Goal: Task Accomplishment & Management: Manage account settings

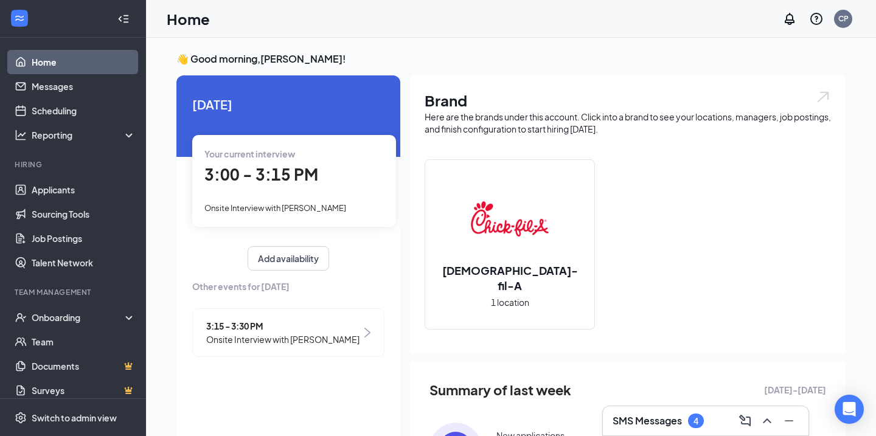
click at [292, 168] on span "3:00 - 3:15 PM" at bounding box center [261, 174] width 114 height 20
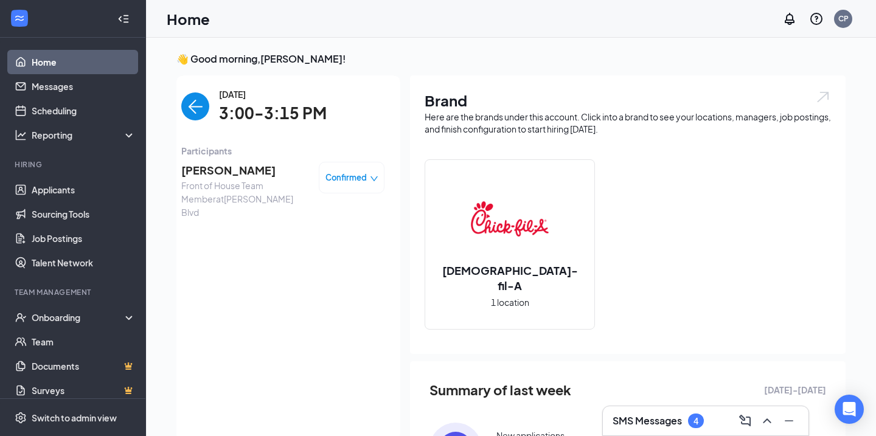
scroll to position [5, 0]
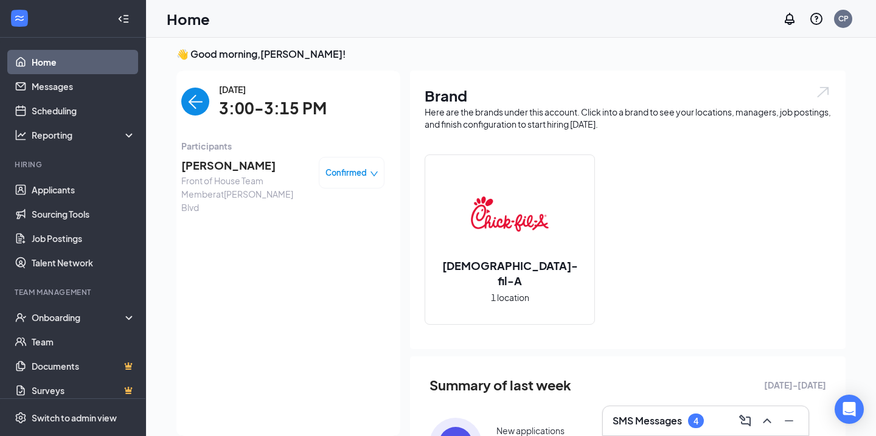
click at [243, 162] on span "[PERSON_NAME]" at bounding box center [245, 165] width 128 height 17
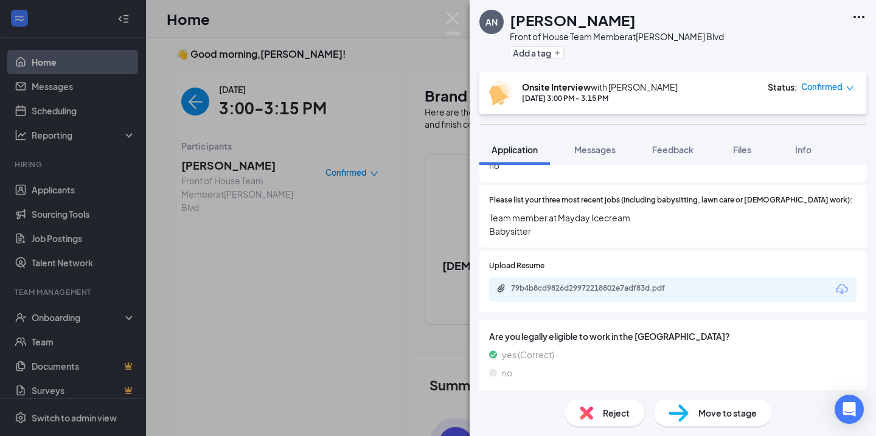
scroll to position [577, 0]
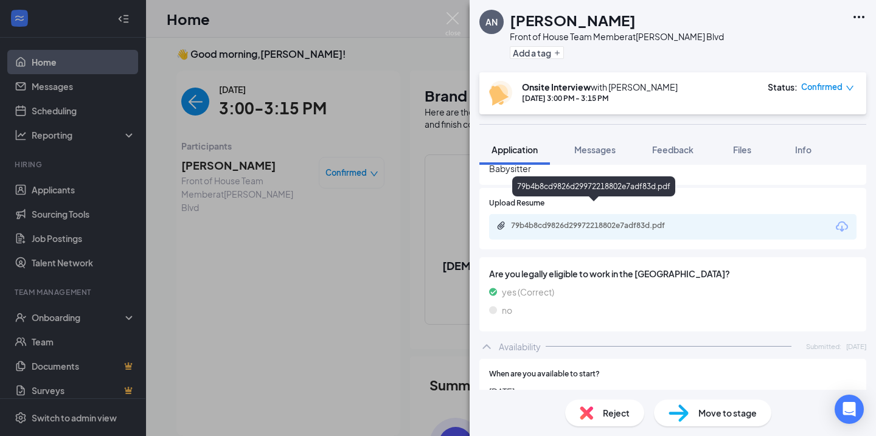
click at [602, 221] on div "79b4b8cd9826d29972218802e7adf83d.pdf" at bounding box center [595, 227] width 197 height 12
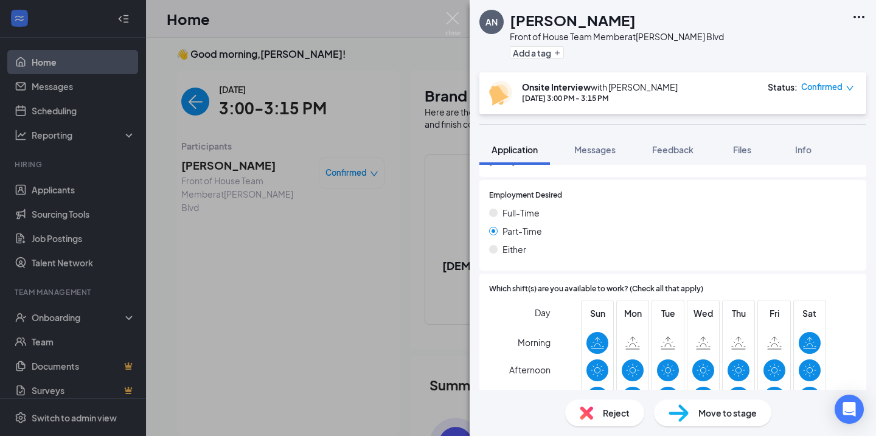
scroll to position [590, 0]
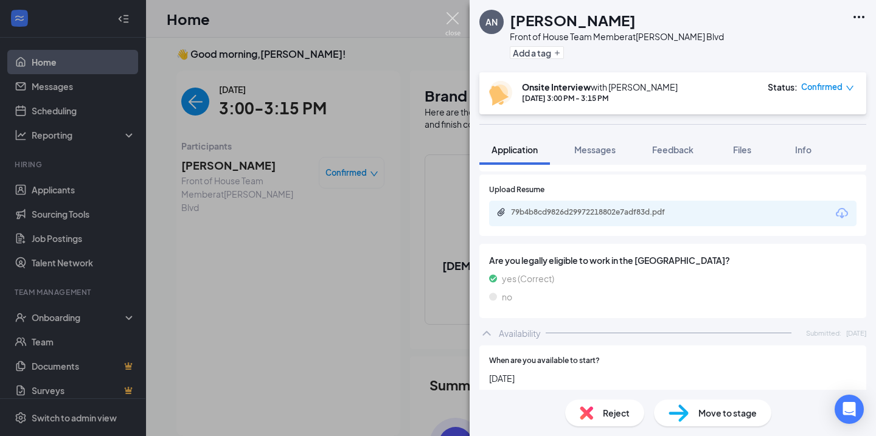
click at [453, 21] on img at bounding box center [452, 24] width 15 height 24
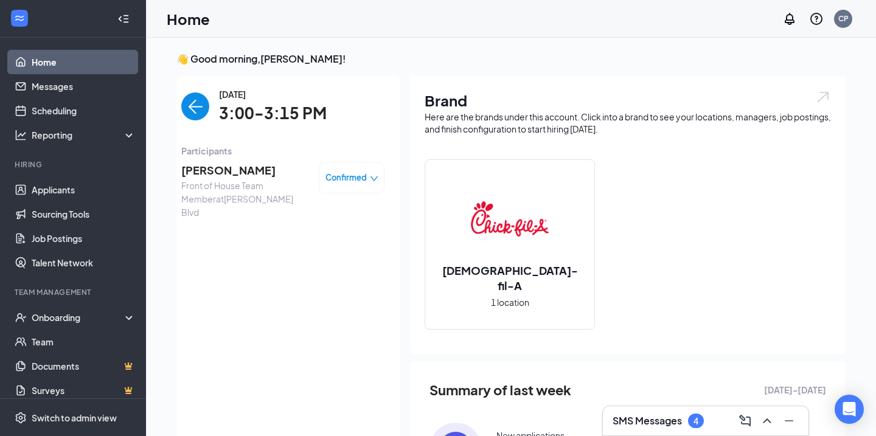
click at [195, 108] on img "back-button" at bounding box center [195, 107] width 28 height 28
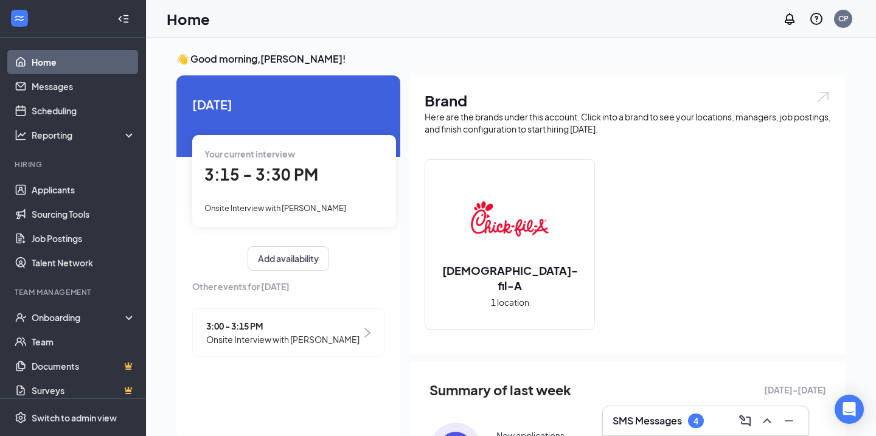
click at [294, 173] on span "3:15 - 3:30 PM" at bounding box center [261, 174] width 114 height 20
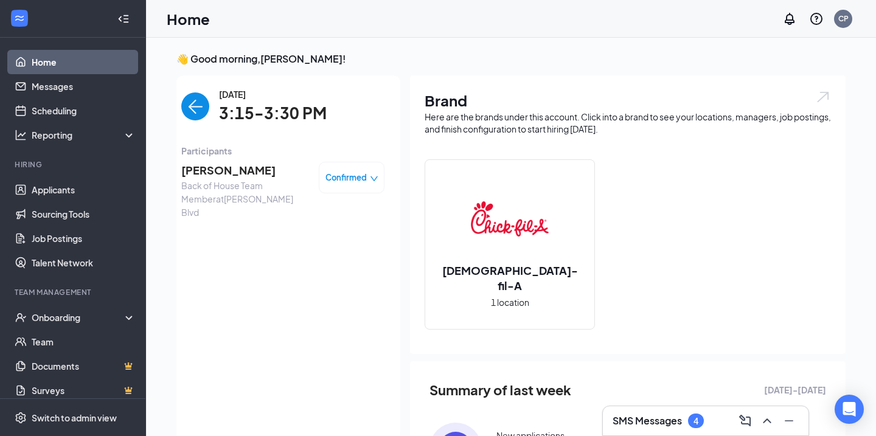
scroll to position [5, 0]
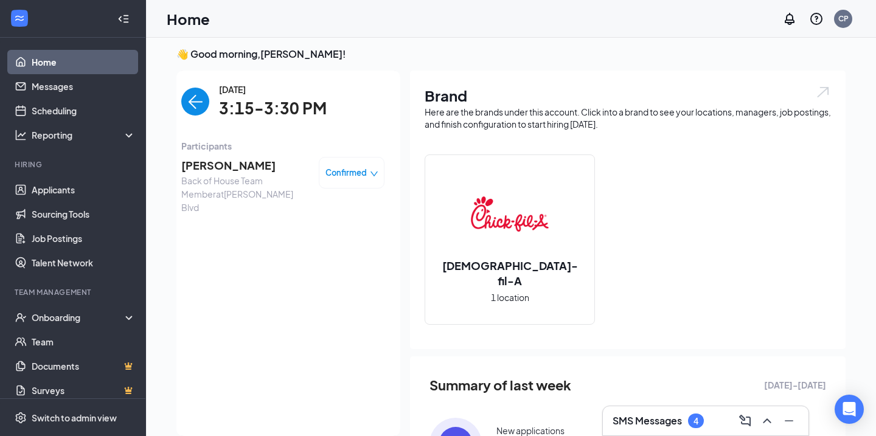
click at [251, 167] on span "[PERSON_NAME]" at bounding box center [245, 165] width 128 height 17
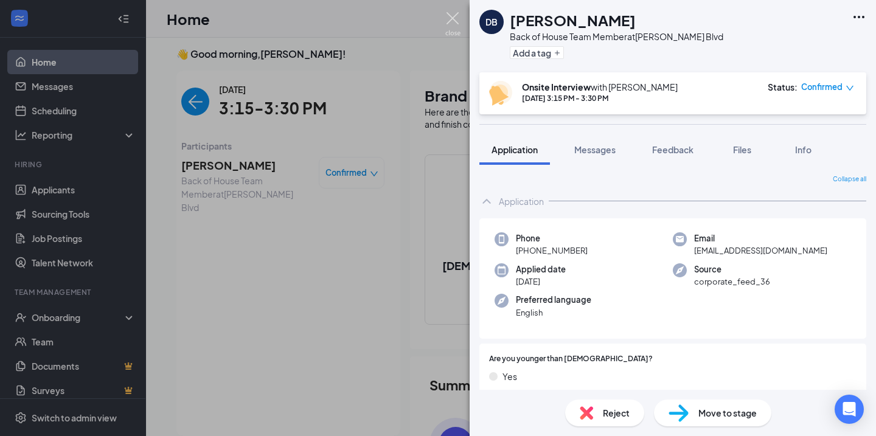
click at [455, 23] on img at bounding box center [452, 24] width 15 height 24
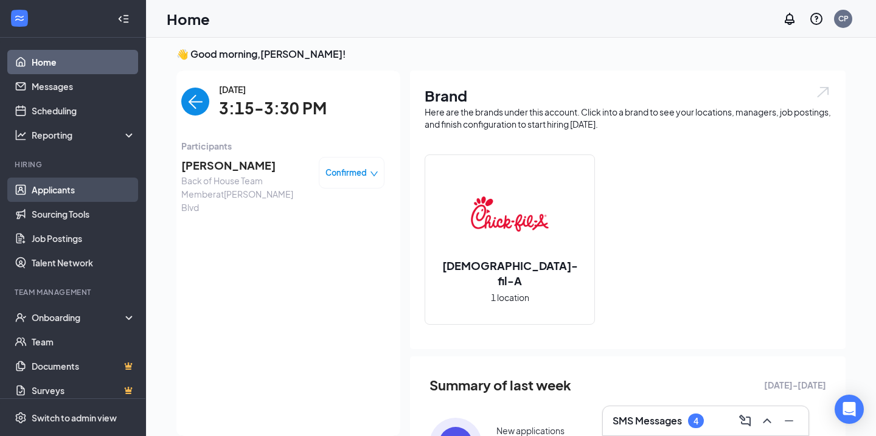
click at [66, 194] on link "Applicants" at bounding box center [84, 190] width 104 height 24
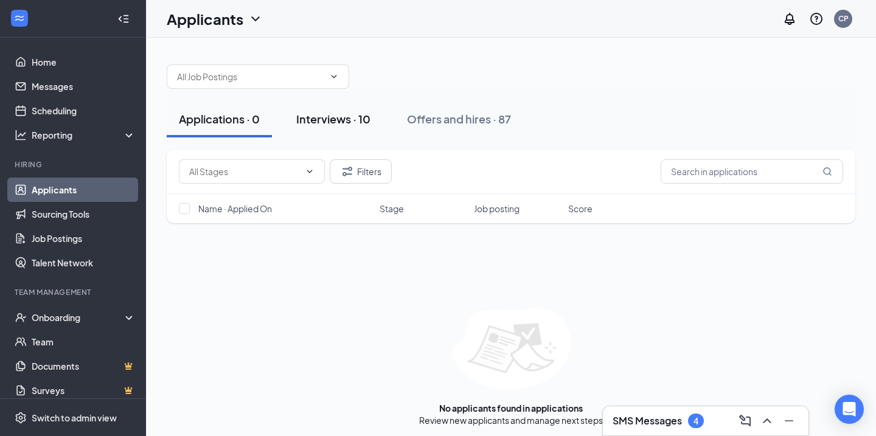
click at [309, 119] on div "Interviews · 10" at bounding box center [333, 118] width 74 height 15
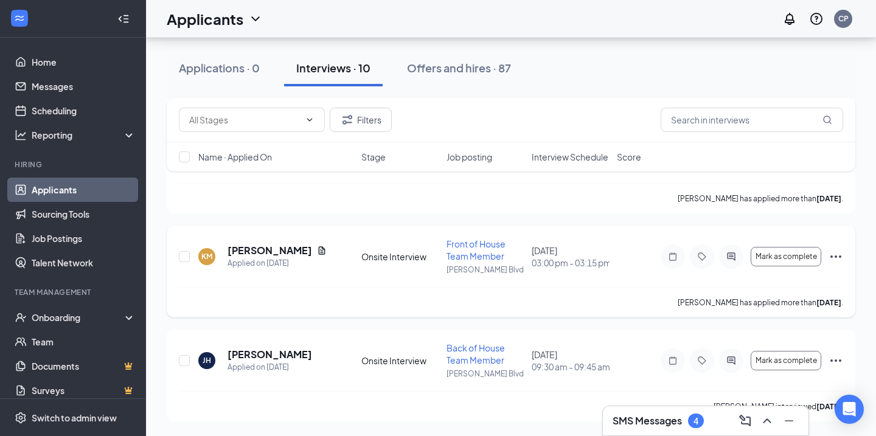
scroll to position [842, 0]
click at [245, 362] on div "Applied on [DATE]" at bounding box center [270, 367] width 85 height 12
click at [246, 357] on h5 "[PERSON_NAME]" at bounding box center [270, 354] width 85 height 13
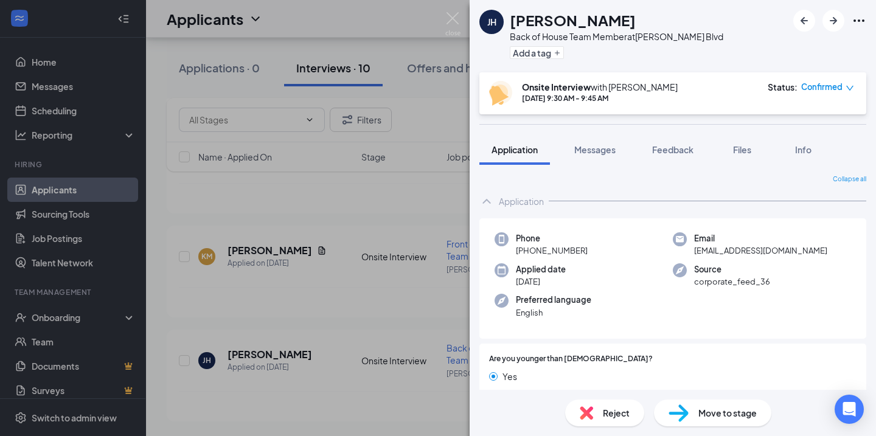
click at [639, 414] on div "Reject" at bounding box center [604, 413] width 79 height 27
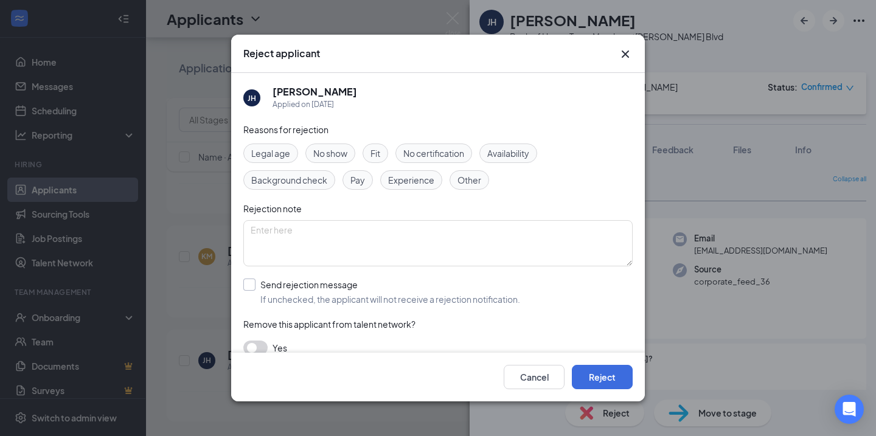
click at [246, 289] on div at bounding box center [249, 285] width 12 height 12
click at [246, 289] on input "Send rejection message If unchecked, the applicant will not receive a rejection…" at bounding box center [381, 292] width 277 height 27
checkbox input "true"
click at [306, 346] on span "Rejection - Availability" at bounding box center [297, 347] width 87 height 18
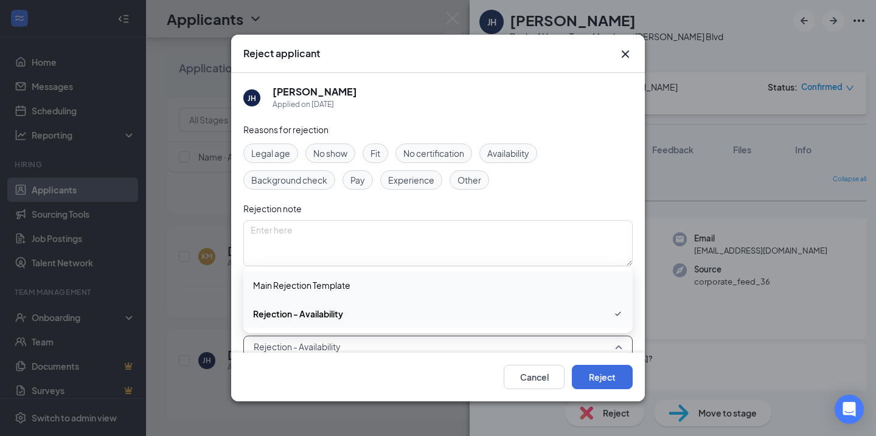
click at [316, 295] on div "Main Rejection Template" at bounding box center [437, 285] width 389 height 28
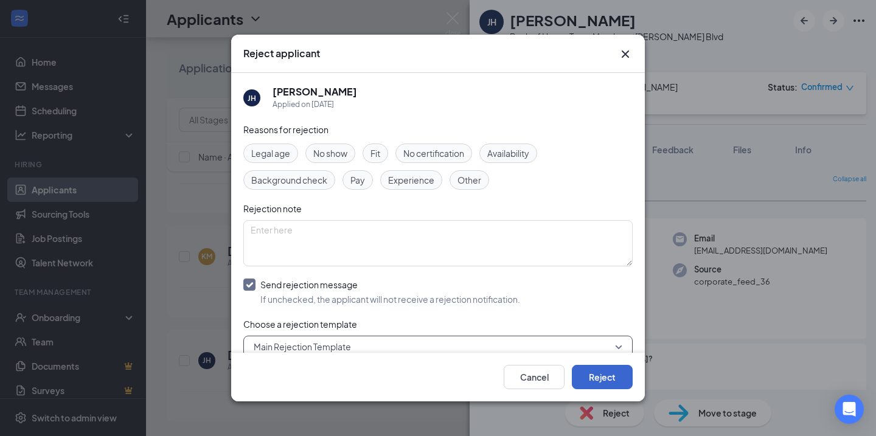
click at [619, 383] on button "Reject" at bounding box center [602, 377] width 61 height 24
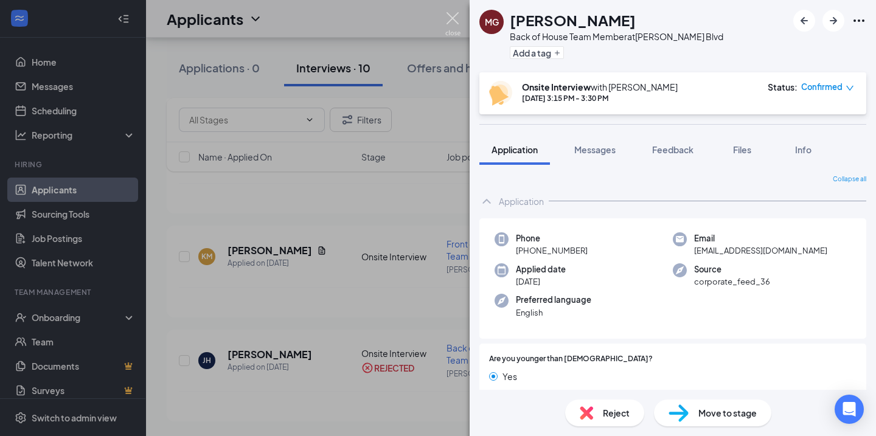
click at [452, 24] on img at bounding box center [452, 24] width 15 height 24
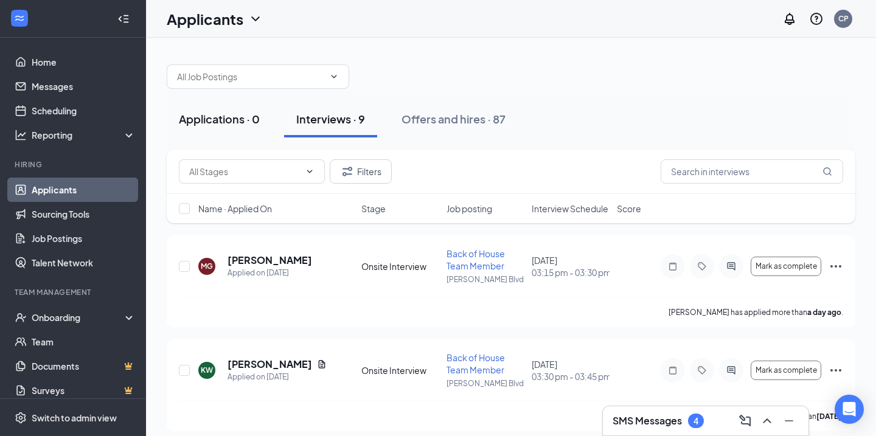
click at [220, 110] on button "Applications · 0" at bounding box center [219, 119] width 105 height 37
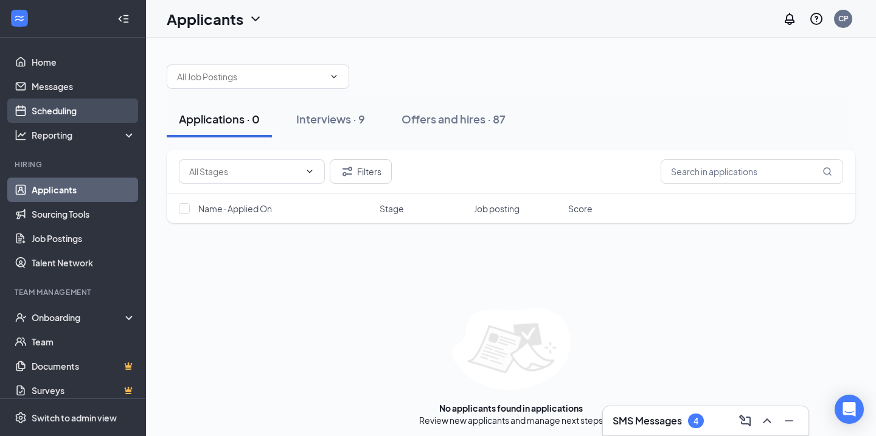
click at [96, 108] on link "Scheduling" at bounding box center [84, 111] width 104 height 24
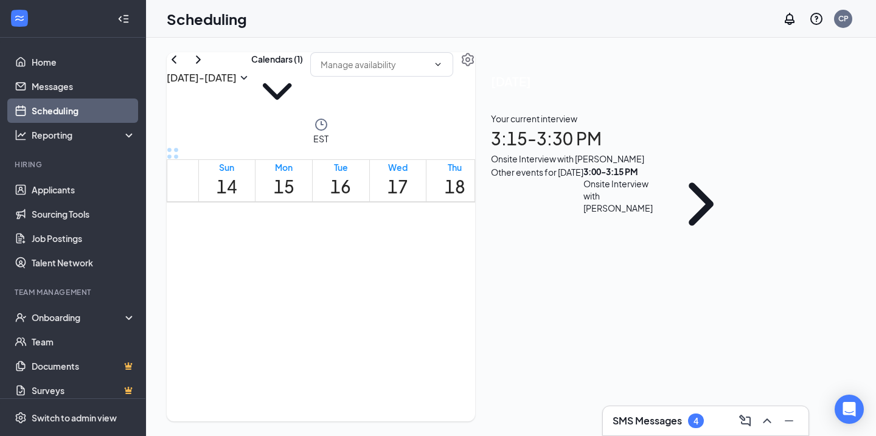
scroll to position [651, 0]
click at [740, 152] on h1 "3:15 - 3:30 PM" at bounding box center [615, 138] width 249 height 27
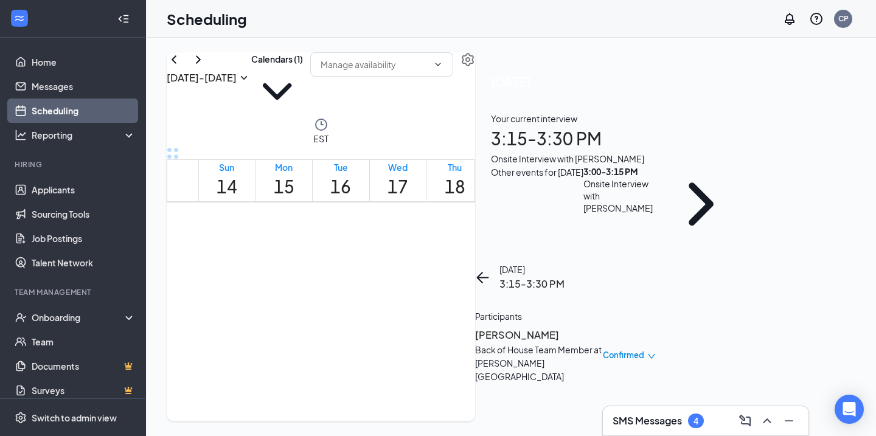
click at [603, 327] on h3 "[PERSON_NAME]" at bounding box center [539, 335] width 128 height 16
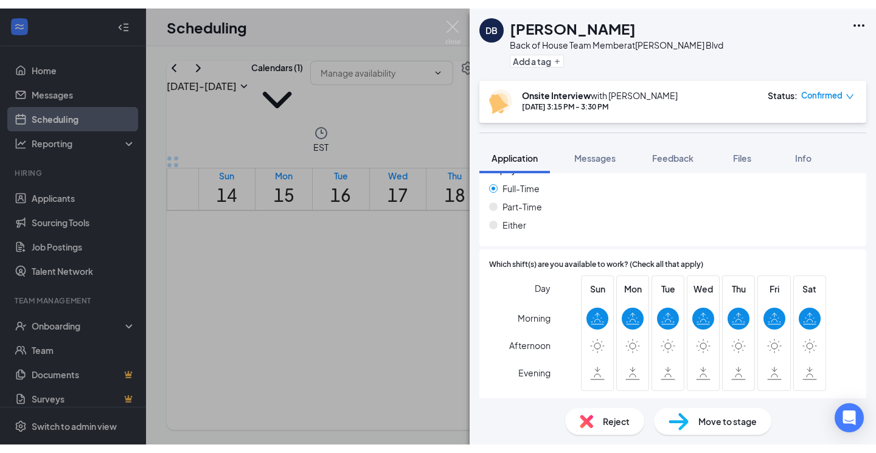
scroll to position [781, 0]
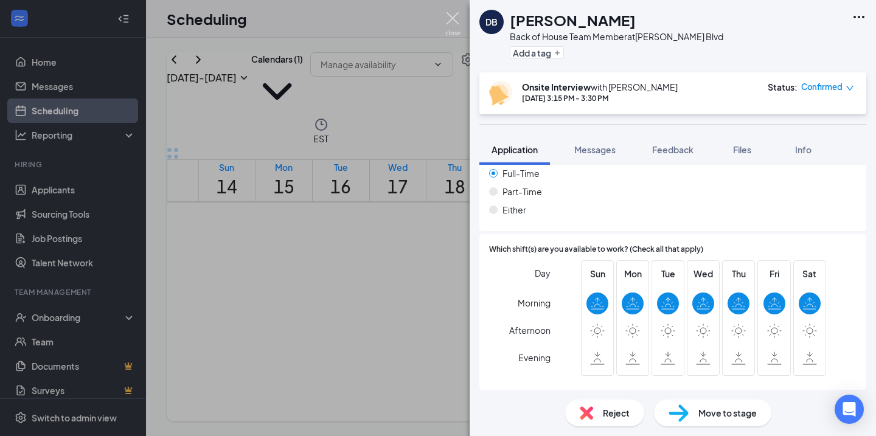
click at [451, 20] on img at bounding box center [452, 24] width 15 height 24
